Goal: Transaction & Acquisition: Book appointment/travel/reservation

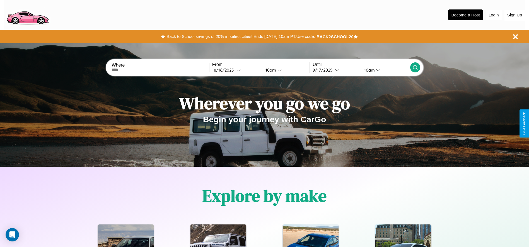
click at [514, 15] on button "Sign Up" at bounding box center [514, 15] width 20 height 11
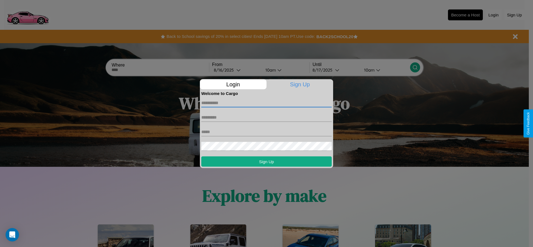
click at [266, 103] on input "text" at bounding box center [266, 102] width 130 height 9
type input "*****"
click at [266, 117] on input "text" at bounding box center [266, 117] width 130 height 9
type input "*****"
click at [266, 132] on input "text" at bounding box center [266, 131] width 130 height 9
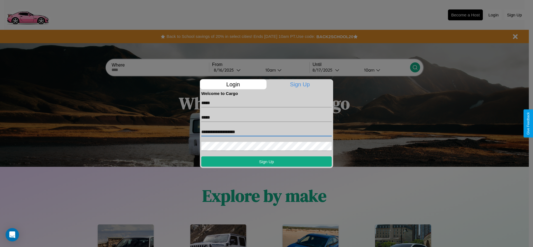
type input "**********"
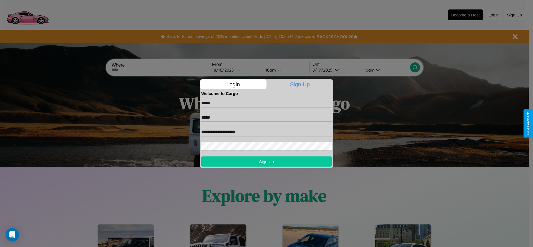
click at [266, 161] on button "Sign Up" at bounding box center [266, 161] width 130 height 10
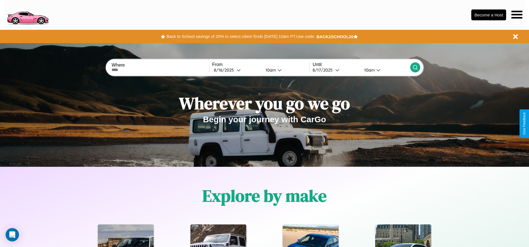
scroll to position [116, 0]
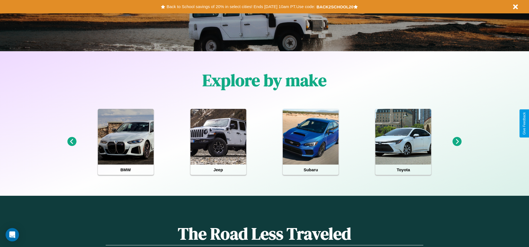
click at [457, 142] on icon at bounding box center [456, 141] width 9 height 9
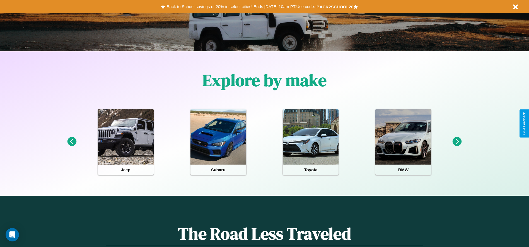
click at [457, 142] on icon at bounding box center [456, 141] width 9 height 9
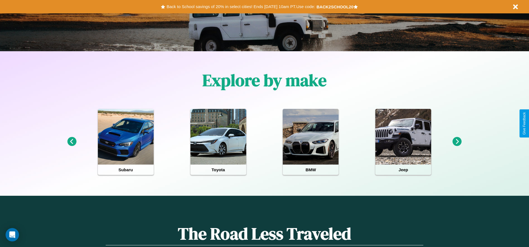
click at [457, 142] on icon at bounding box center [456, 141] width 9 height 9
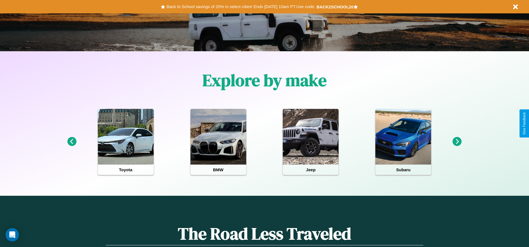
click at [457, 142] on icon at bounding box center [456, 141] width 9 height 9
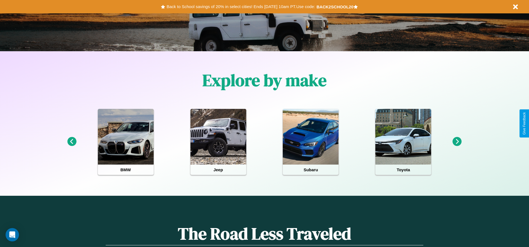
click at [72, 142] on icon at bounding box center [71, 141] width 9 height 9
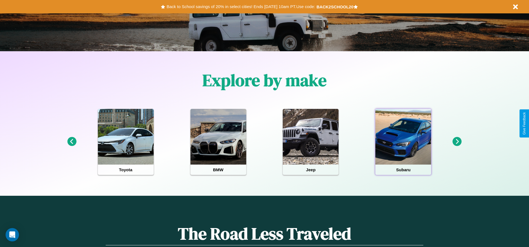
click at [403, 142] on div at bounding box center [403, 137] width 56 height 56
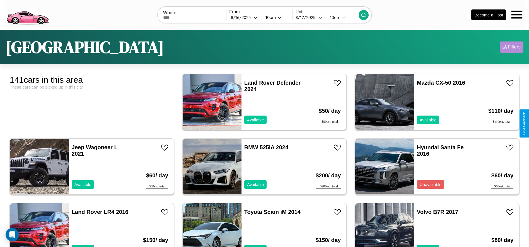
click at [511, 47] on div "Filters" at bounding box center [514, 47] width 13 height 6
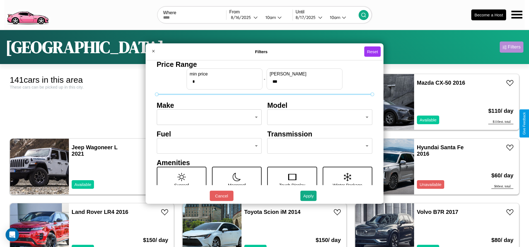
scroll to position [23, 0]
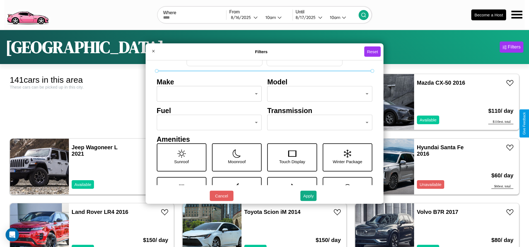
click at [317, 123] on body "CarGo Where From 8 / 16 / 2025 10am Until 8 / 17 / 2025 10am Become a Host Los …" at bounding box center [264, 141] width 529 height 282
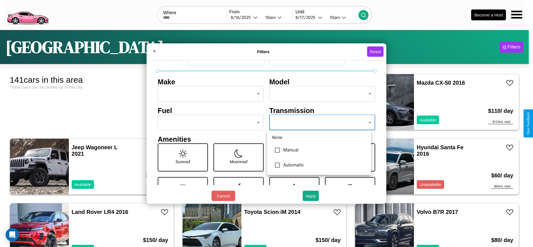
type input "*********"
click at [319, 123] on div at bounding box center [266, 123] width 533 height 247
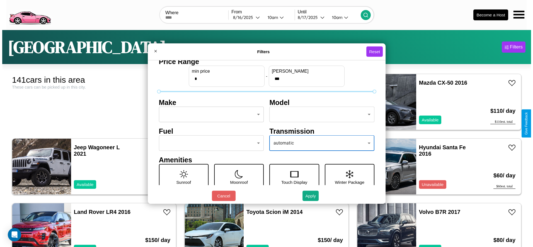
scroll to position [0, 0]
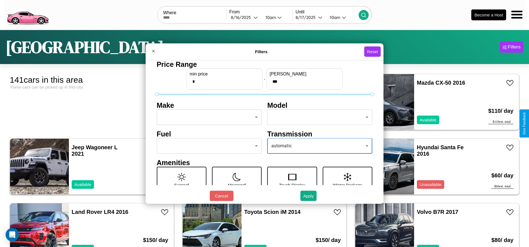
click at [207, 117] on body "CarGo Where From 8 / 16 / 2025 10am Until 8 / 17 / 2025 10am Become a Host Los …" at bounding box center [264, 141] width 529 height 282
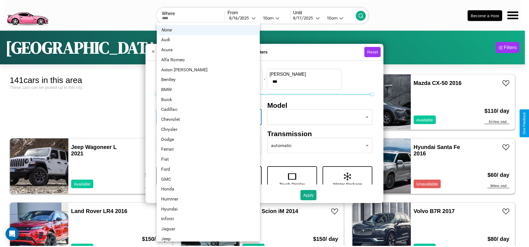
scroll to position [58, 0]
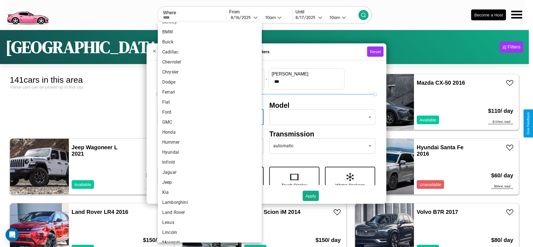
click at [208, 132] on li "Honda" at bounding box center [210, 132] width 104 height 10
type input "*****"
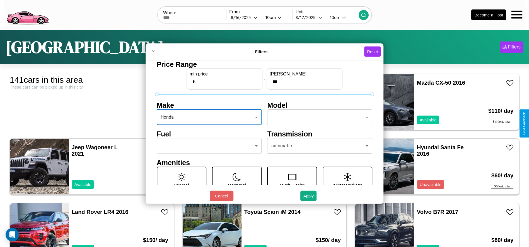
scroll to position [58, 0]
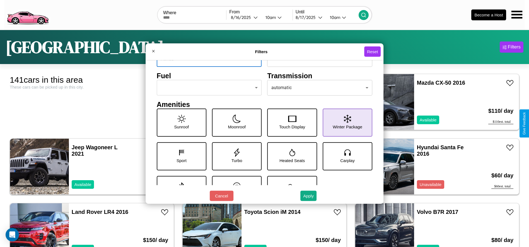
click at [344, 123] on icon at bounding box center [347, 119] width 7 height 8
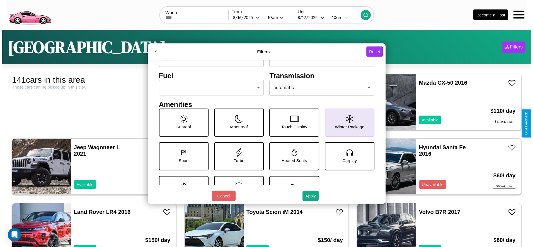
scroll to position [77, 0]
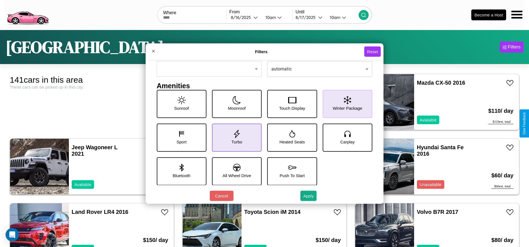
click at [235, 137] on icon at bounding box center [236, 134] width 8 height 8
click at [309, 196] on button "Apply" at bounding box center [308, 196] width 16 height 10
